Goal: Check status: Check status

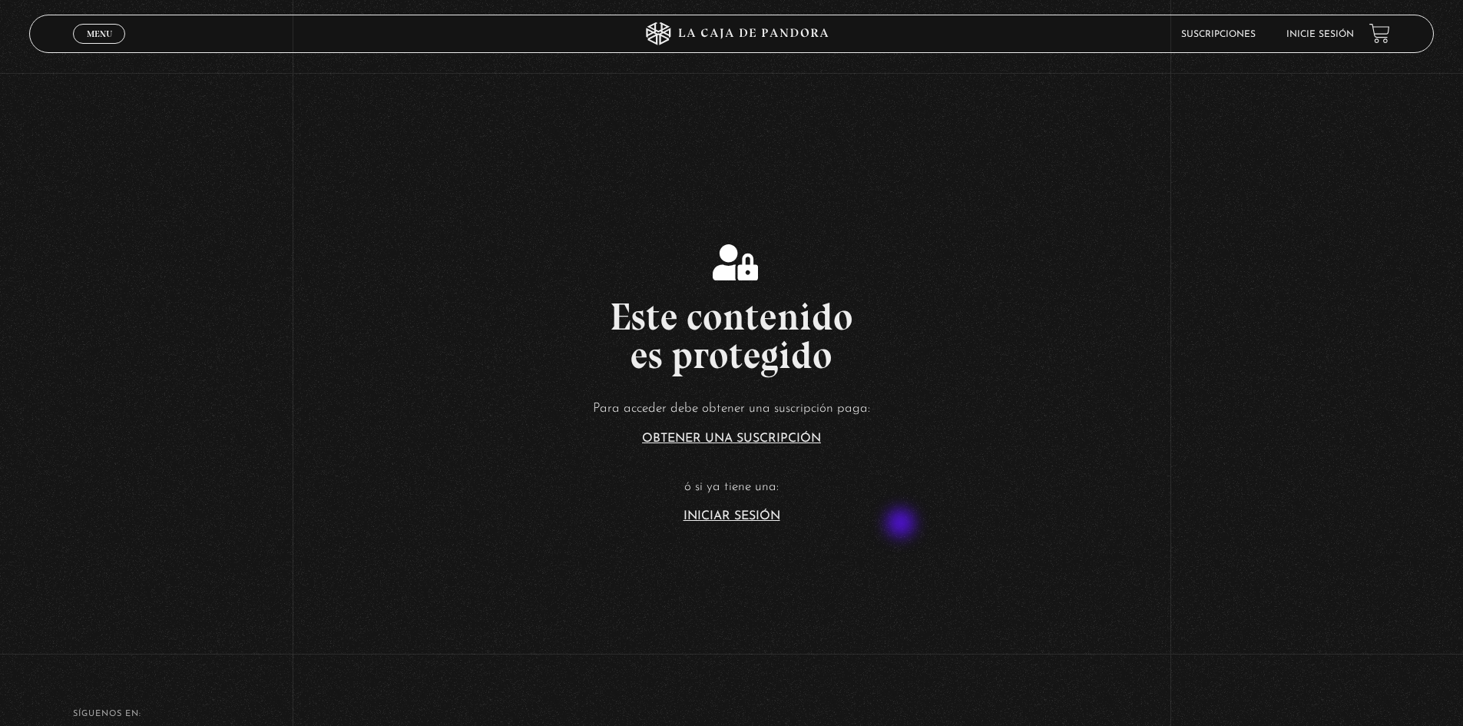
scroll to position [230, 0]
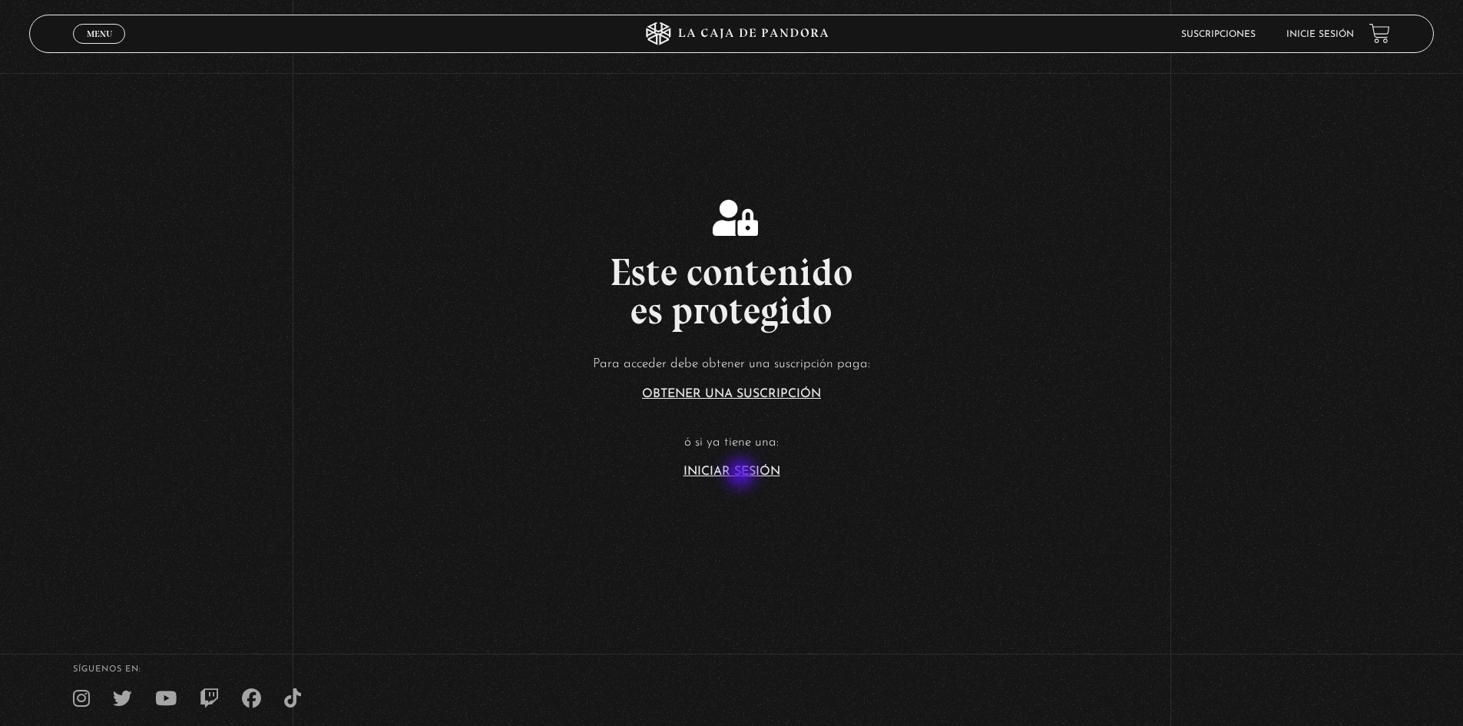
click at [742, 474] on link "Iniciar Sesión" at bounding box center [731, 471] width 97 height 12
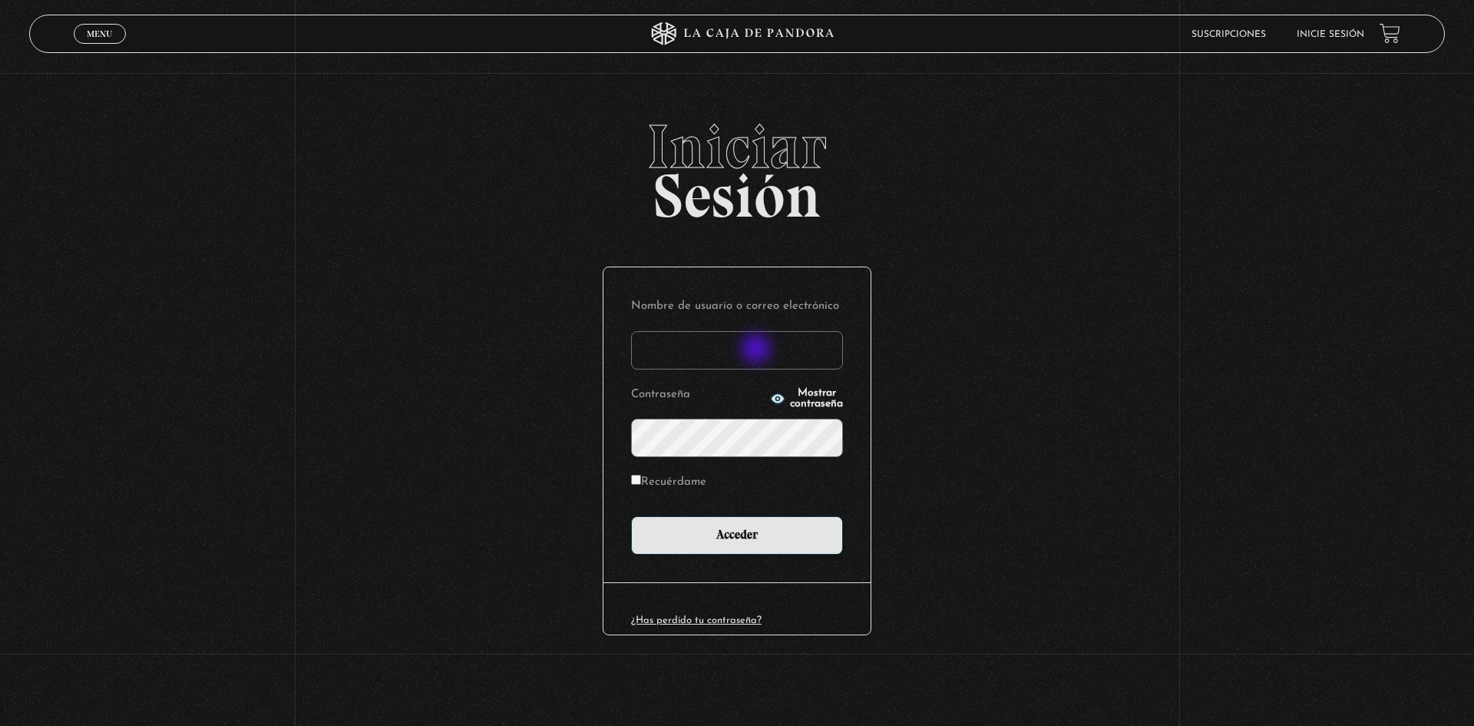
click at [756, 350] on input "Nombre de usuario o correo electrónico" at bounding box center [737, 350] width 212 height 38
type input "rosibel.corrales39@gmail.com"
click at [631, 516] on input "Acceder" at bounding box center [737, 535] width 212 height 38
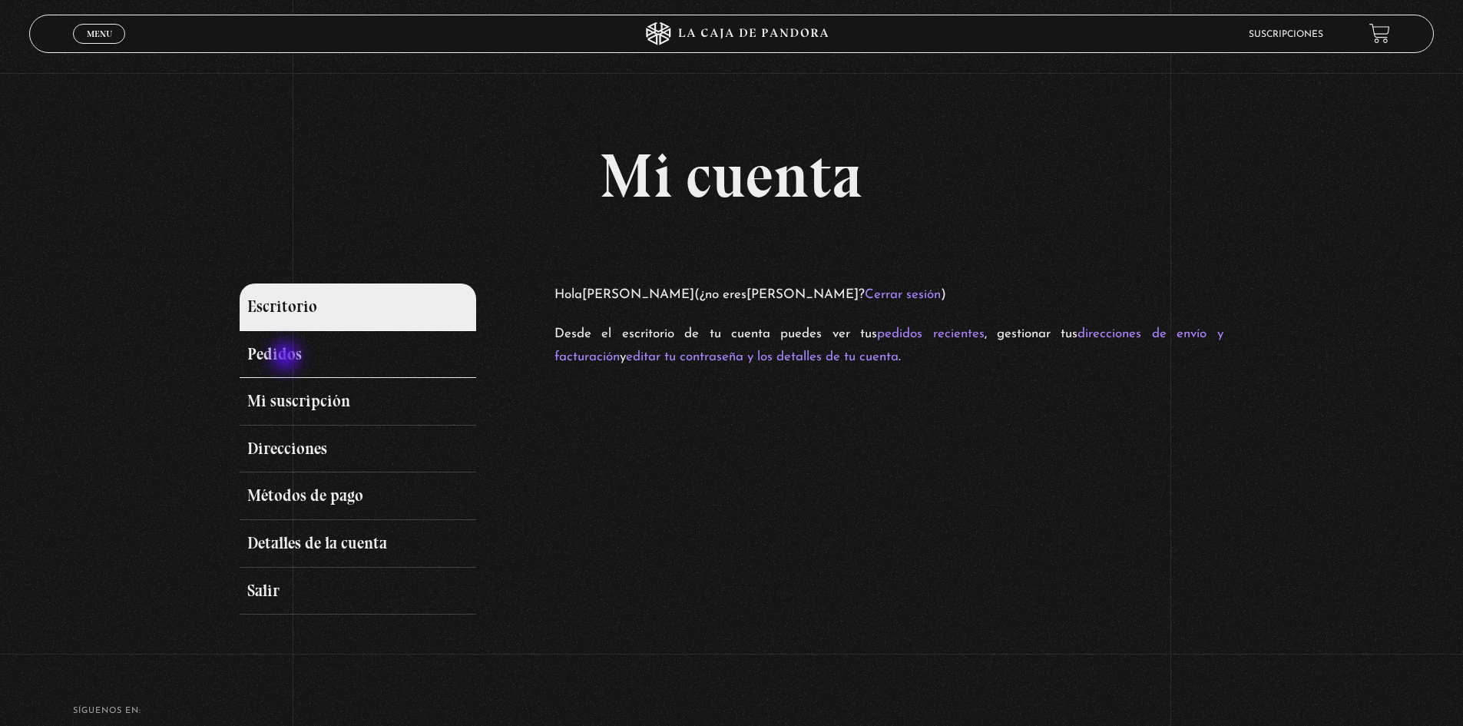
click at [287, 358] on link "Pedidos" at bounding box center [358, 355] width 236 height 48
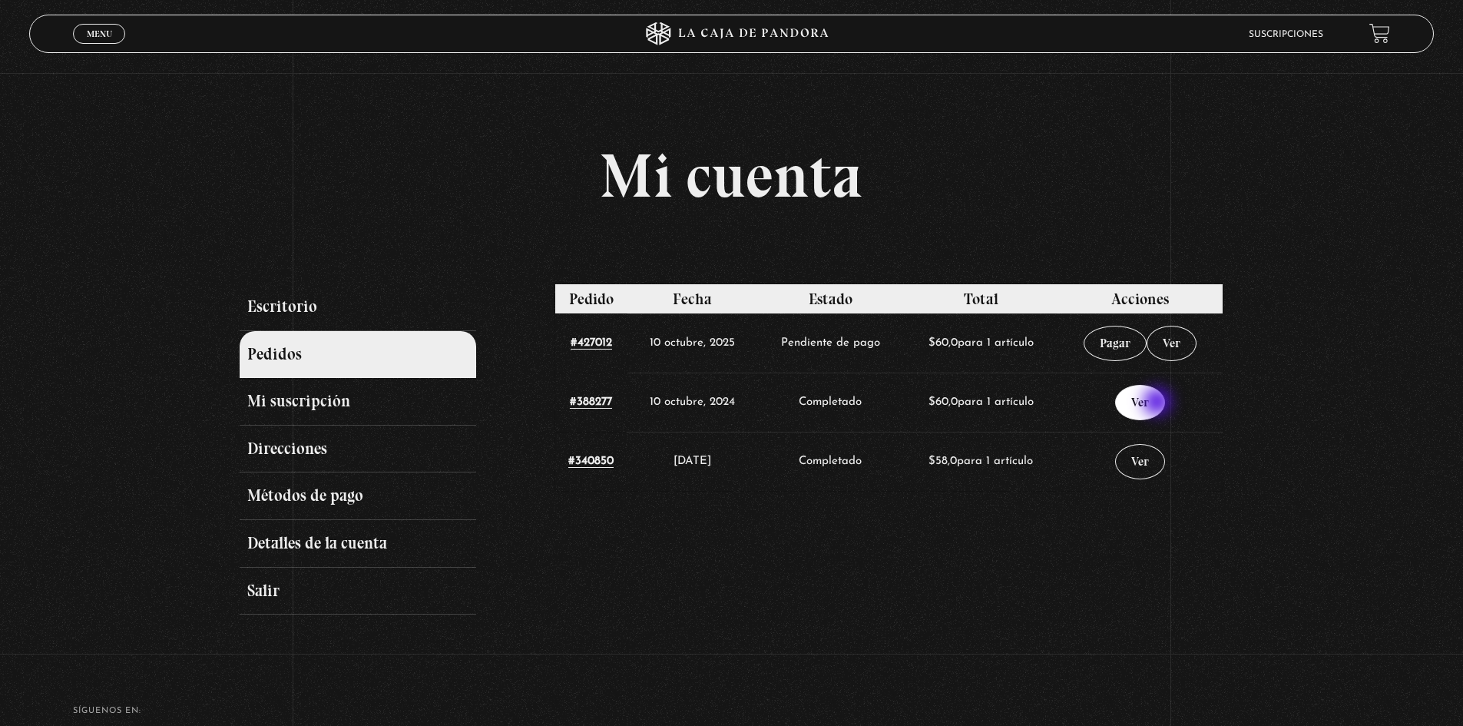
click at [1159, 403] on link "Ver" at bounding box center [1140, 402] width 50 height 35
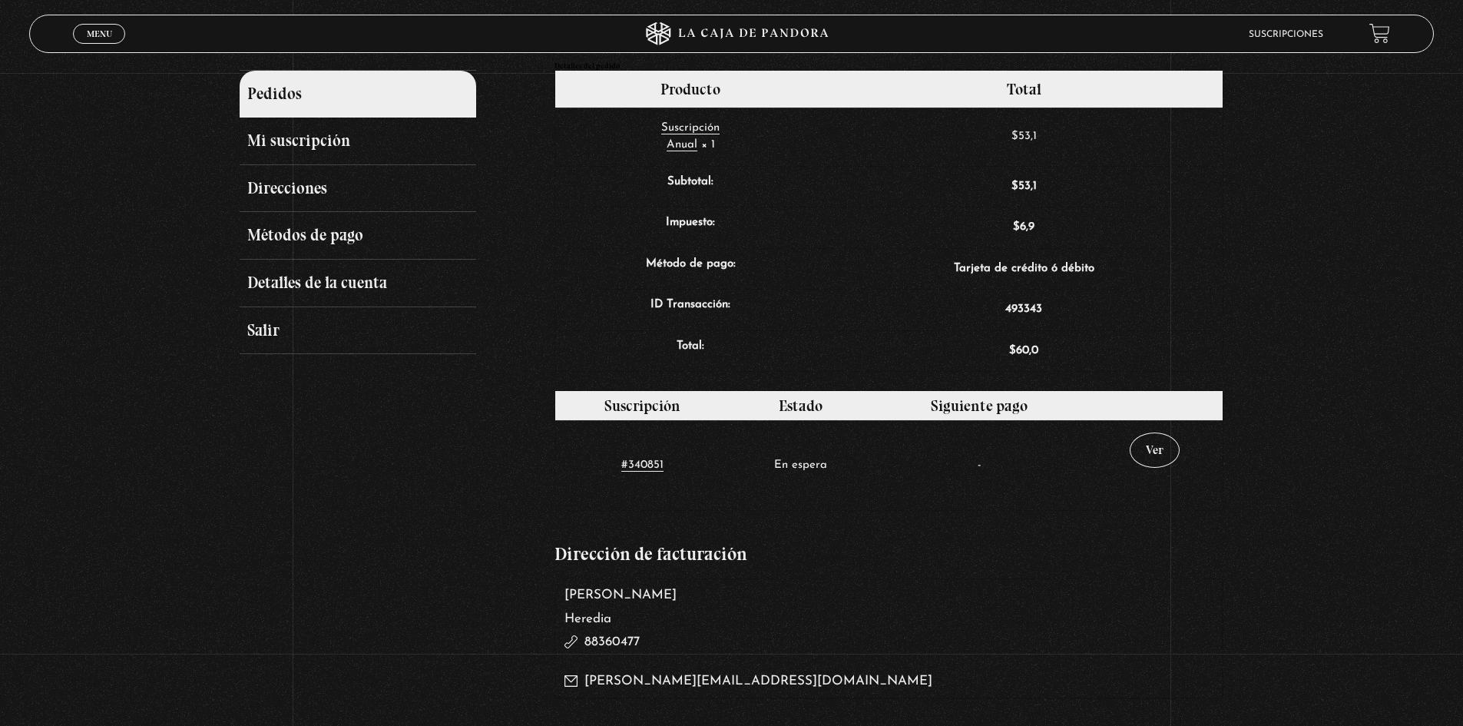
scroll to position [307, 0]
